Goal: Task Accomplishment & Management: Manage account settings

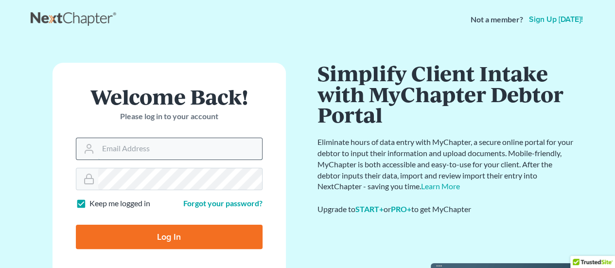
click at [126, 145] on input "Email Address" at bounding box center [180, 148] width 164 height 21
paste input "[EMAIL_ADDRESS][DOMAIN_NAME]"
type input "[EMAIL_ADDRESS][DOMAIN_NAME]"
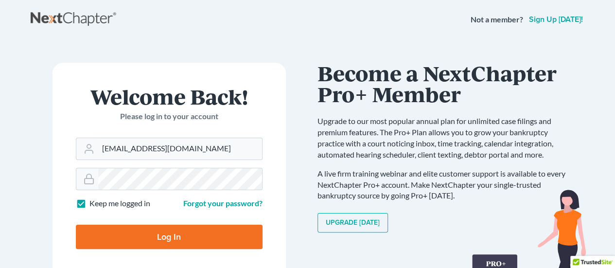
click at [117, 238] on input "Log In" at bounding box center [169, 237] width 187 height 24
type input "Thinking..."
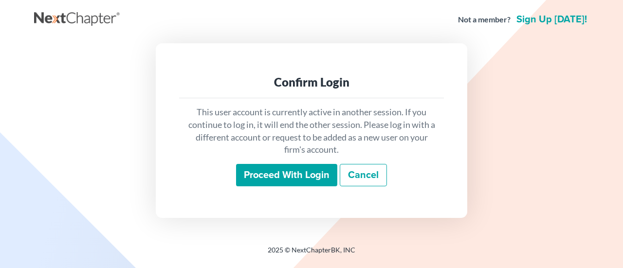
click at [302, 169] on input "Proceed with login" at bounding box center [286, 175] width 101 height 22
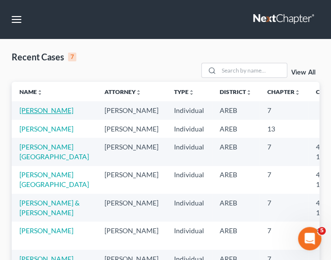
click at [29, 109] on link "[PERSON_NAME]" at bounding box center [46, 110] width 54 height 8
select select "4"
